Goal: Navigation & Orientation: Find specific page/section

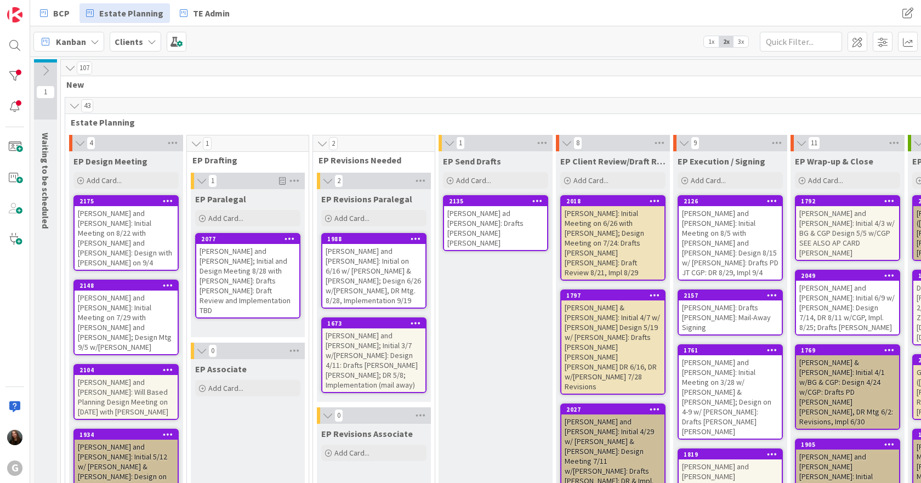
click at [528, 228] on div "[PERSON_NAME] ad [PERSON_NAME]: Drafts [PERSON_NAME] [PERSON_NAME]" at bounding box center [495, 228] width 103 height 44
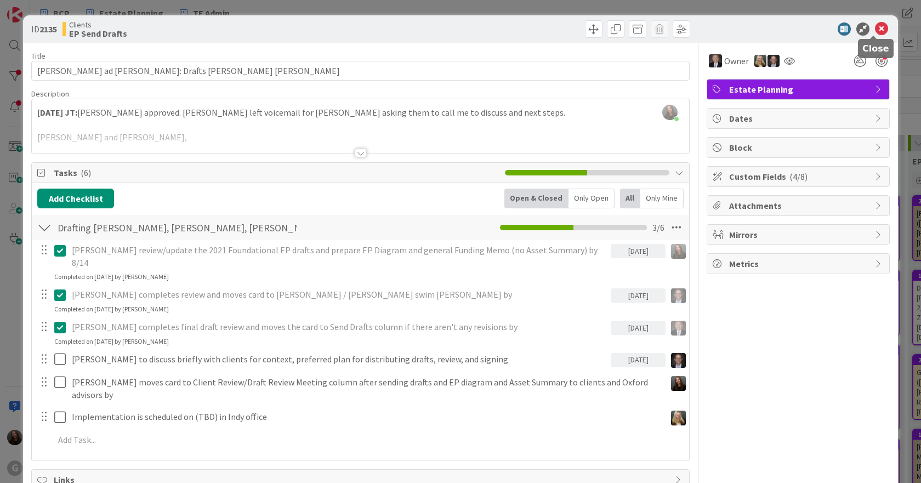
click at [881, 21] on div "ID 2135 Clients EP Send Drafts" at bounding box center [460, 28] width 875 height 27
click at [875, 29] on icon at bounding box center [881, 28] width 13 height 13
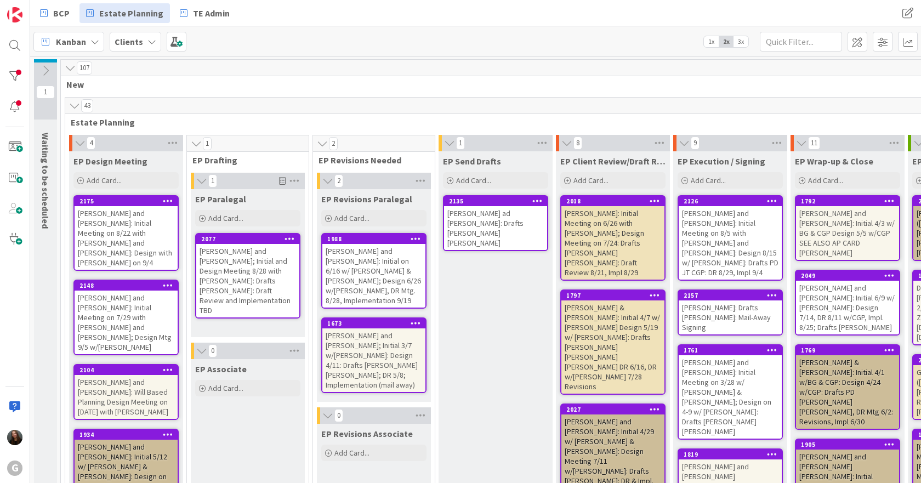
click at [219, 272] on div "[PERSON_NAME] and [PERSON_NAME]; Initial and Design Meeting 8/28 with [PERSON_N…" at bounding box center [247, 280] width 103 height 73
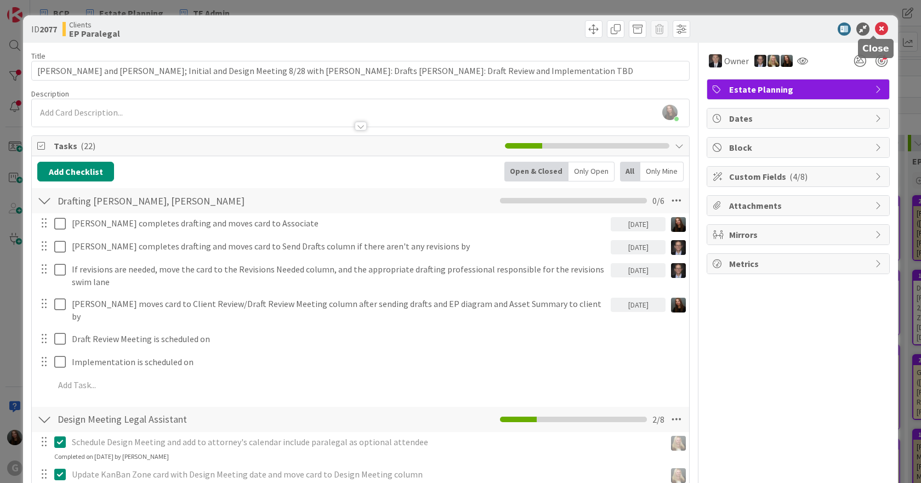
click at [875, 26] on icon at bounding box center [881, 28] width 13 height 13
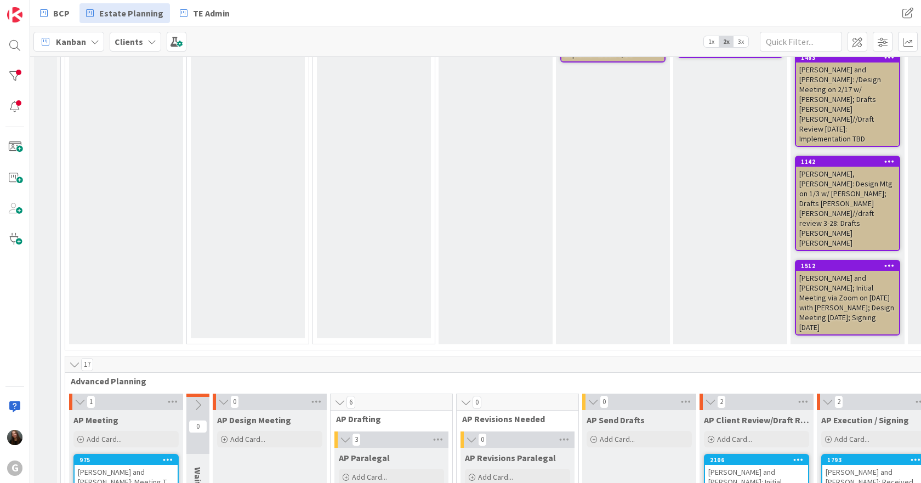
scroll to position [932, 0]
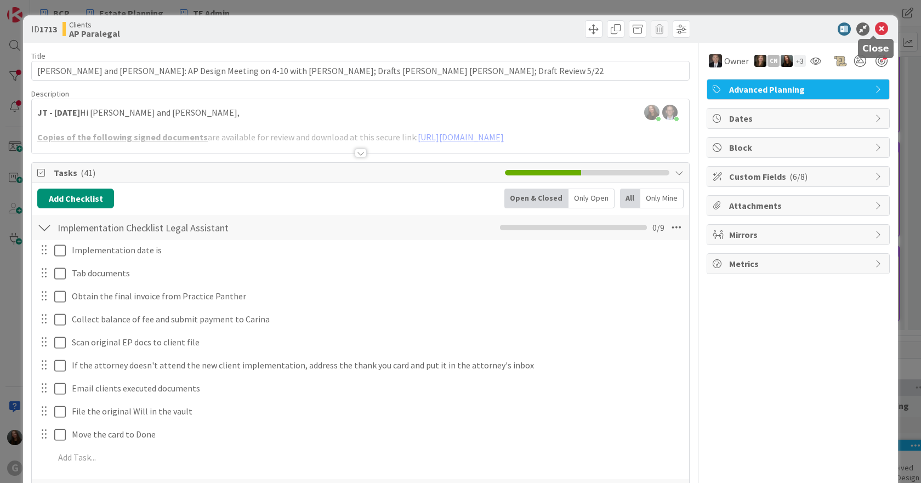
click at [875, 30] on icon at bounding box center [881, 28] width 13 height 13
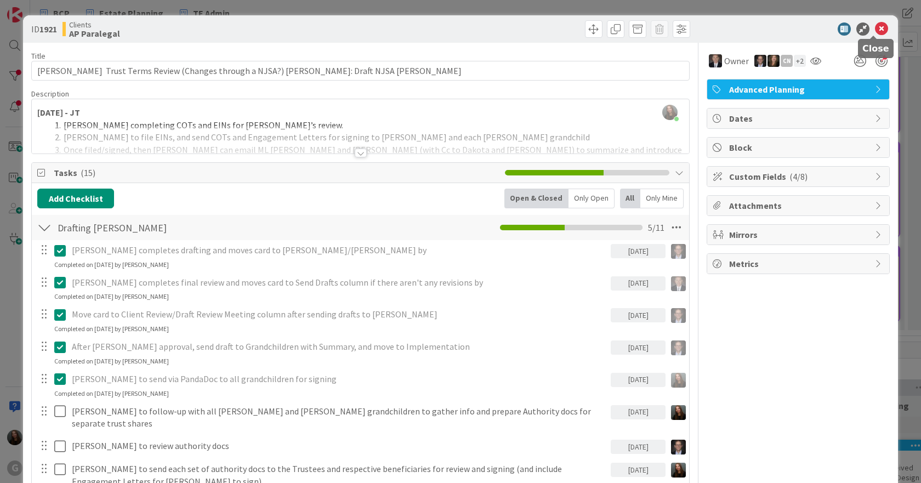
click at [877, 28] on icon at bounding box center [881, 28] width 13 height 13
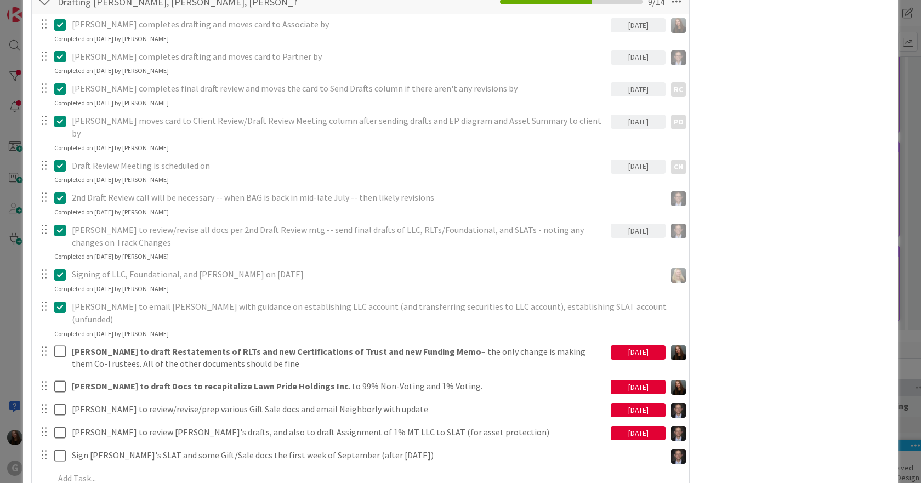
scroll to position [767, 0]
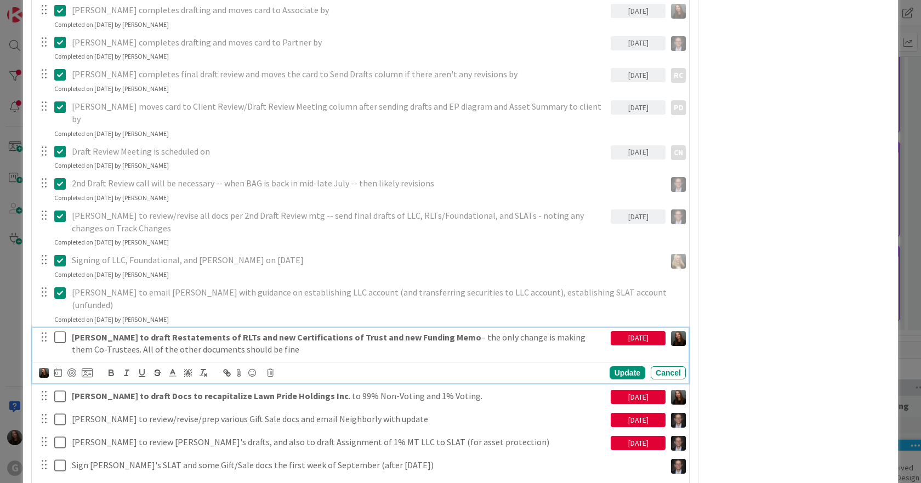
click at [56, 330] on icon at bounding box center [60, 336] width 12 height 13
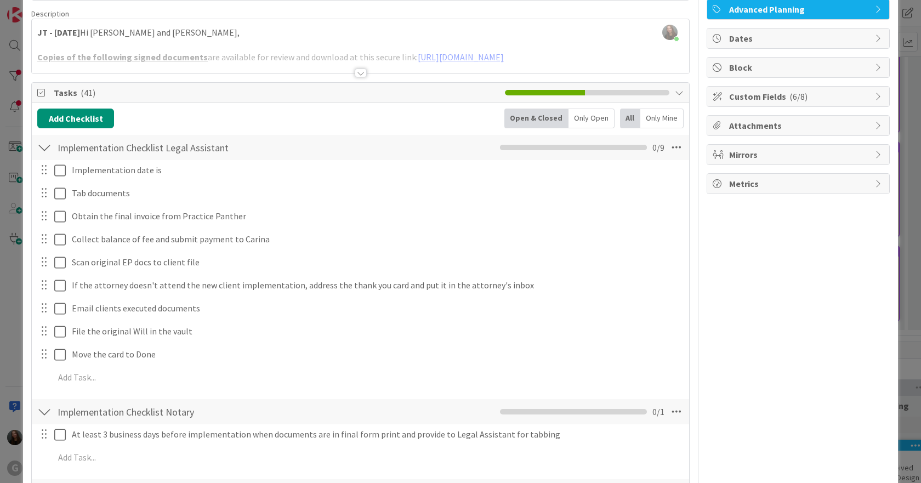
scroll to position [0, 0]
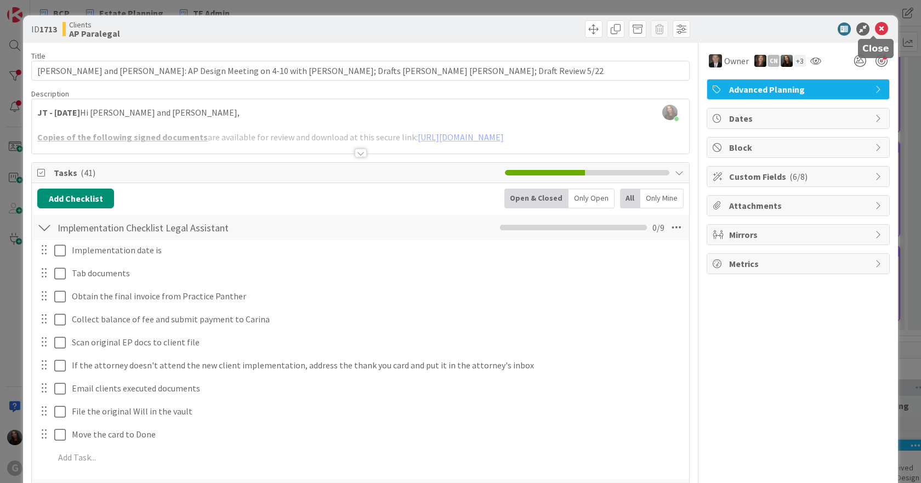
drag, startPoint x: 875, startPoint y: 25, endPoint x: 868, endPoint y: 26, distance: 6.1
click at [875, 25] on icon at bounding box center [881, 28] width 13 height 13
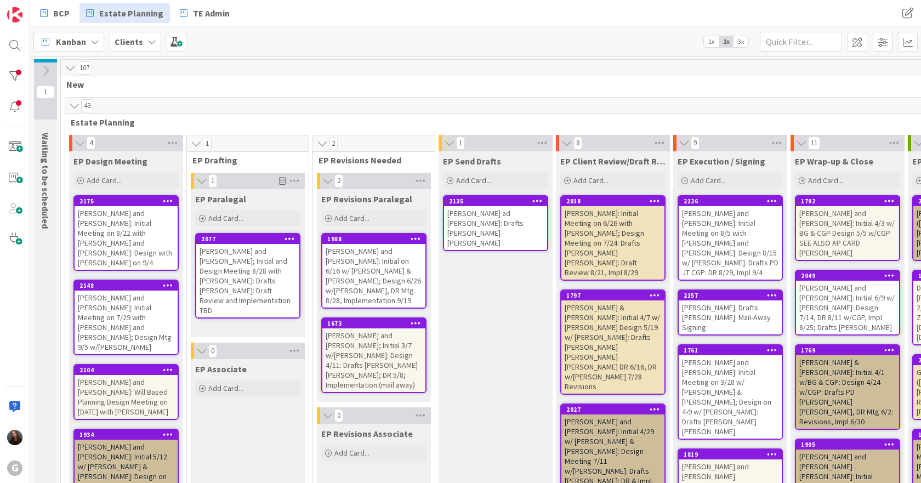
click at [484, 220] on div "[PERSON_NAME] ad [PERSON_NAME]: Drafts [PERSON_NAME] [PERSON_NAME]" at bounding box center [495, 228] width 103 height 44
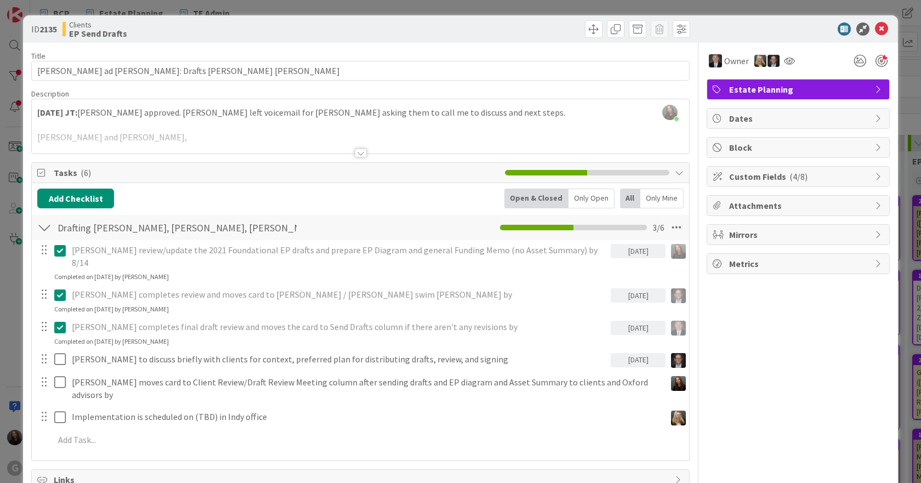
click at [880, 20] on div "ID 2135 Clients EP Send Drafts" at bounding box center [460, 28] width 875 height 27
click at [875, 26] on icon at bounding box center [881, 28] width 13 height 13
